Goal: Task Accomplishment & Management: Use online tool/utility

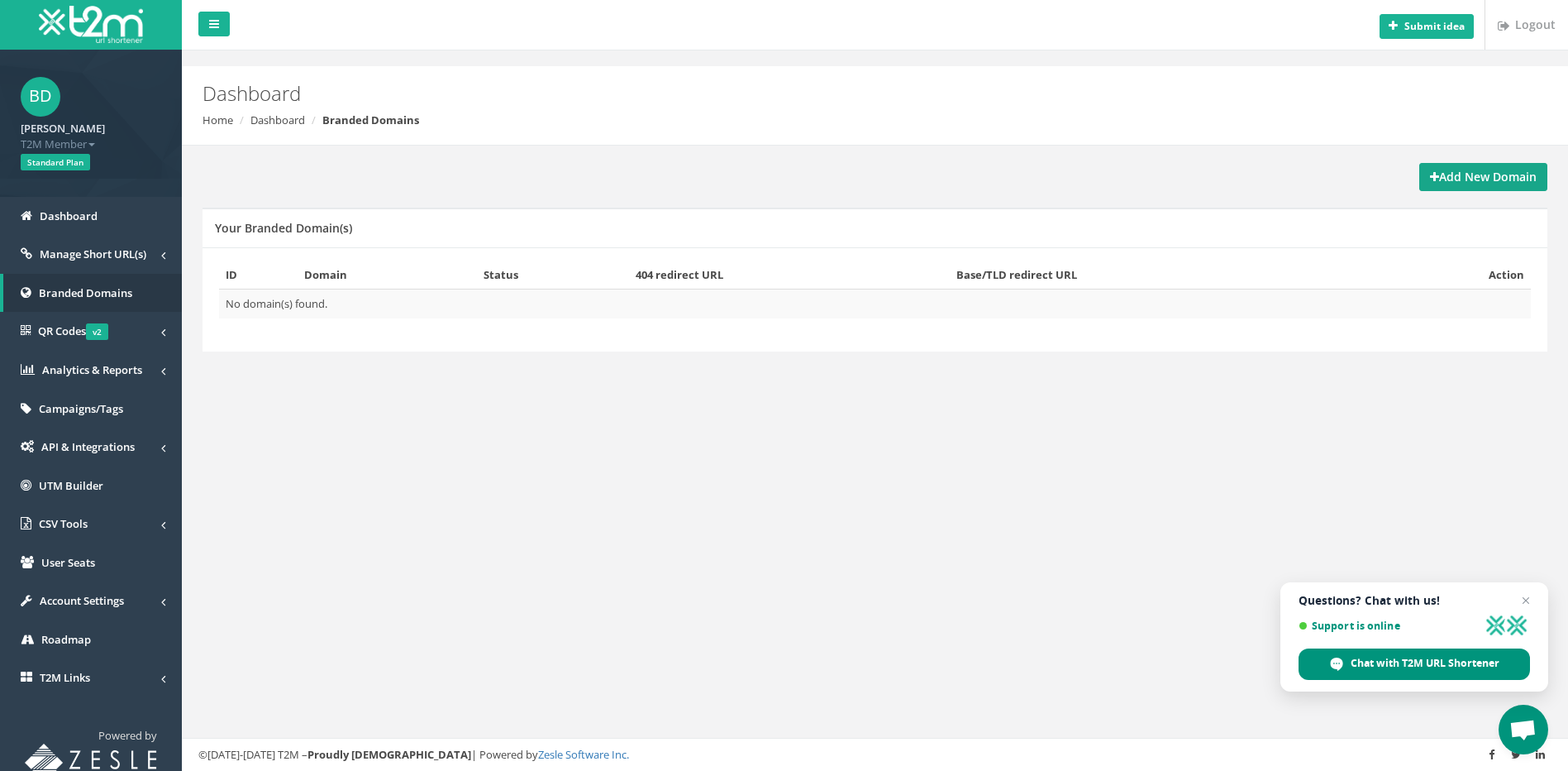
click at [1469, 181] on strong "Add New Domain" at bounding box center [1484, 177] width 107 height 16
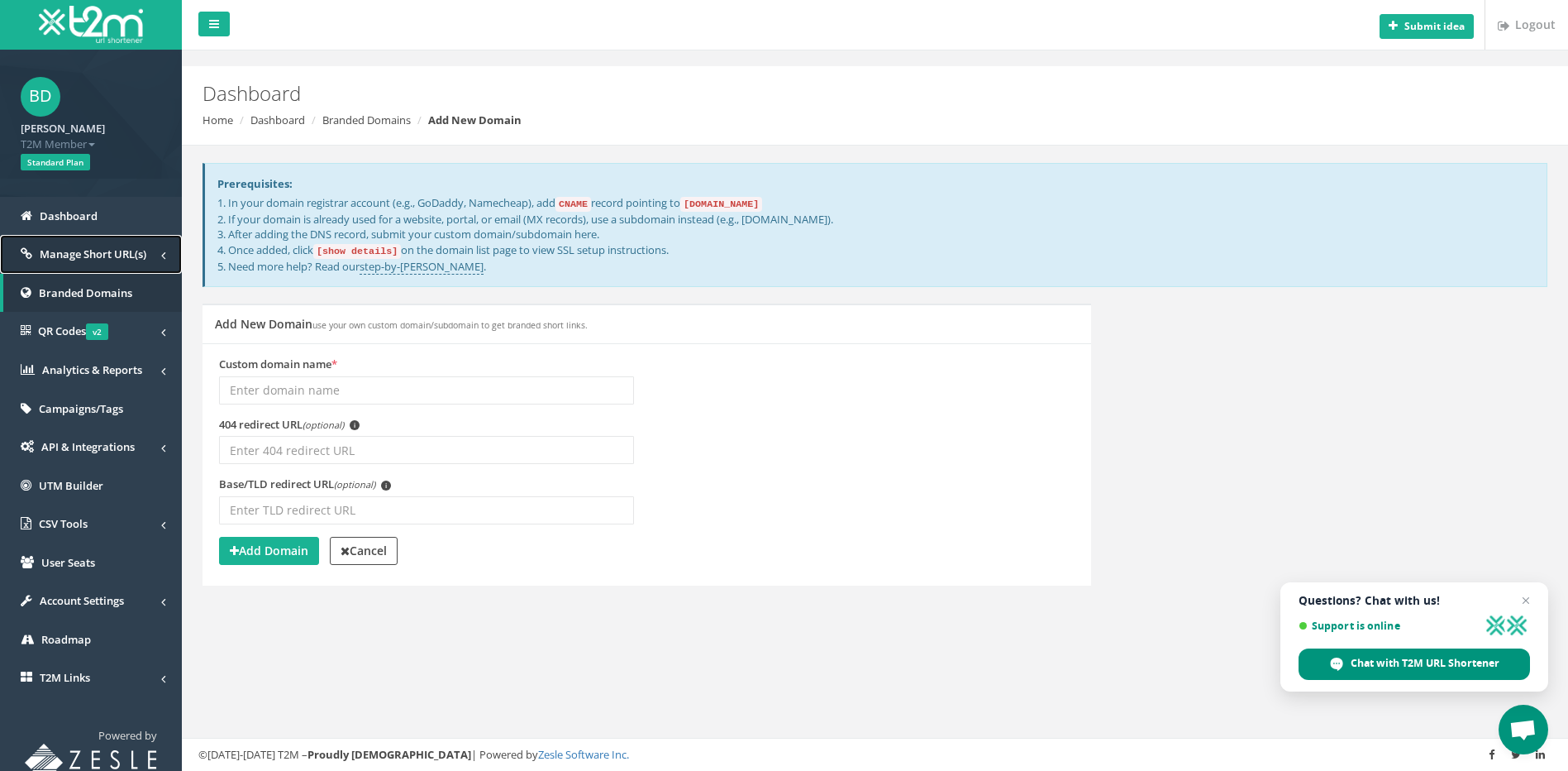
click at [73, 257] on span "Manage Short URL(s)" at bounding box center [93, 253] width 107 height 15
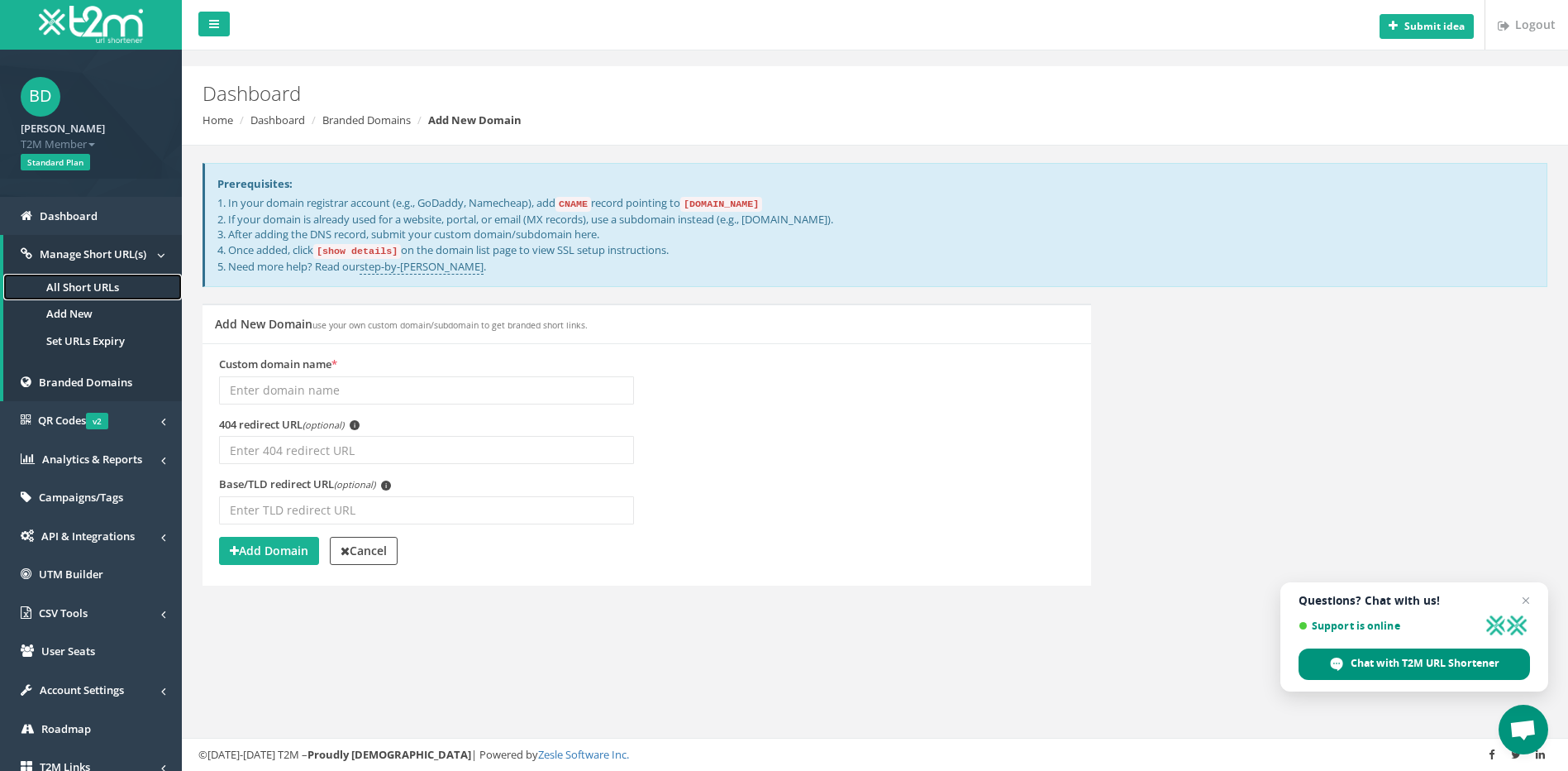
click at [68, 282] on link "All Short URLs" at bounding box center [92, 287] width 178 height 27
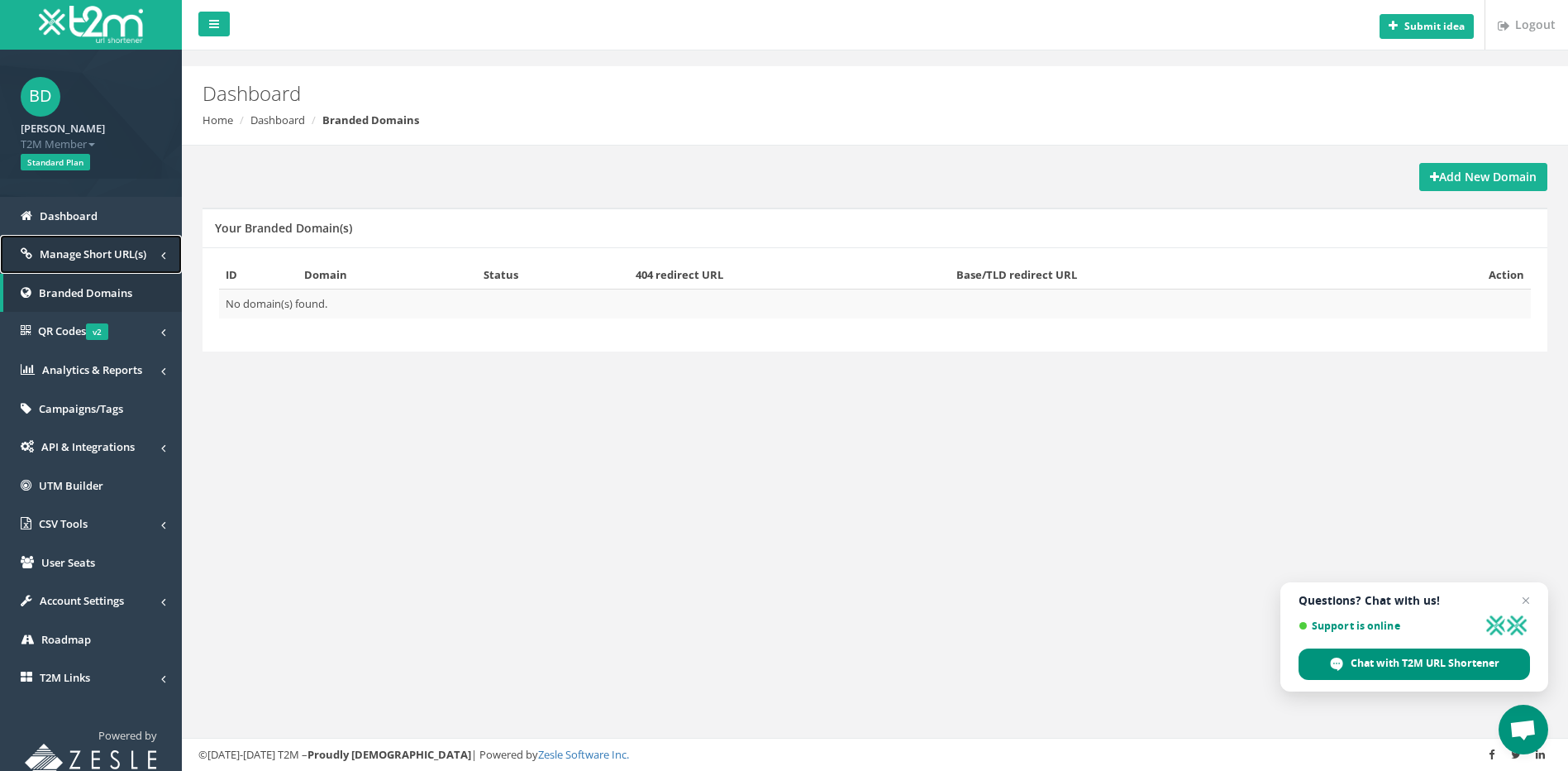
click at [78, 252] on span "Manage Short URL(s)" at bounding box center [93, 253] width 107 height 15
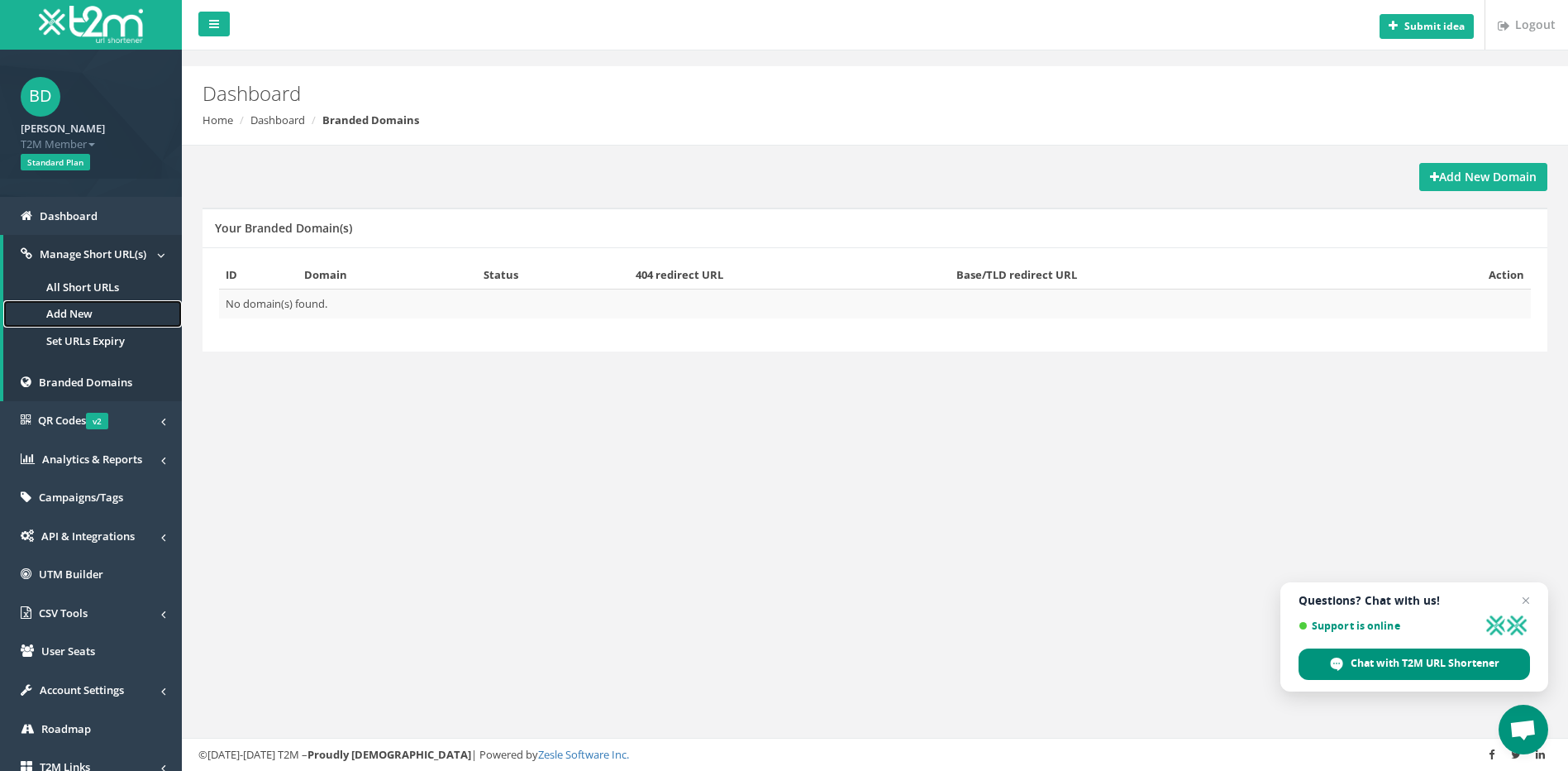
click at [76, 308] on link "Add New" at bounding box center [92, 313] width 178 height 27
